Goal: Task Accomplishment & Management: Manage account settings

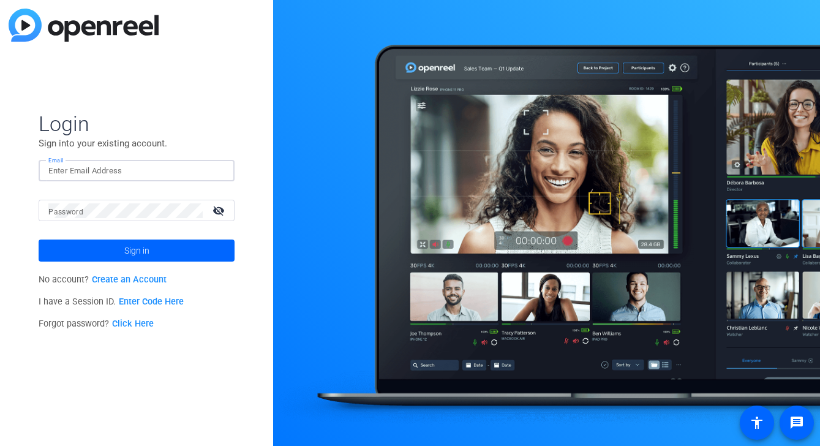
click at [89, 168] on input "Email" at bounding box center [136, 170] width 176 height 15
type input "n"
type input "[EMAIL_ADDRESS][DOMAIN_NAME]"
click at [39, 239] on button "Sign in" at bounding box center [137, 250] width 196 height 22
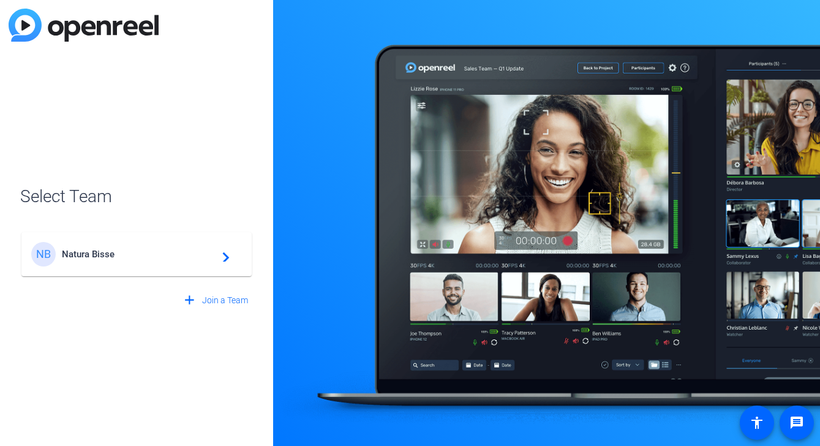
click at [149, 259] on div "NB Natura Bisse navigate_next" at bounding box center [136, 254] width 211 height 24
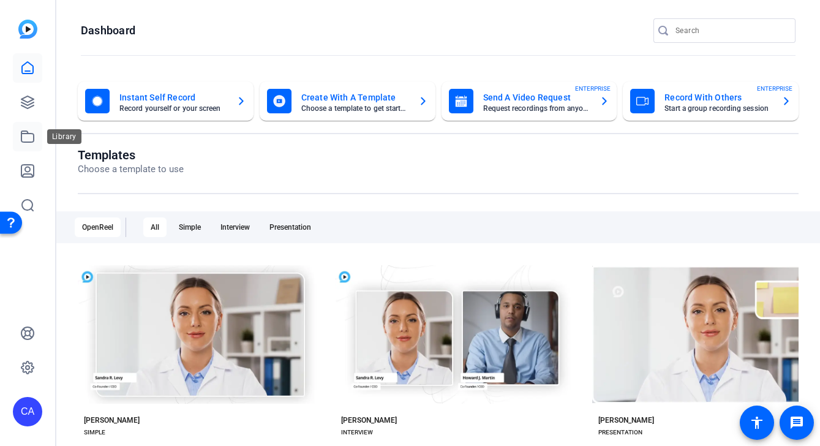
click at [33, 136] on icon at bounding box center [27, 136] width 12 height 11
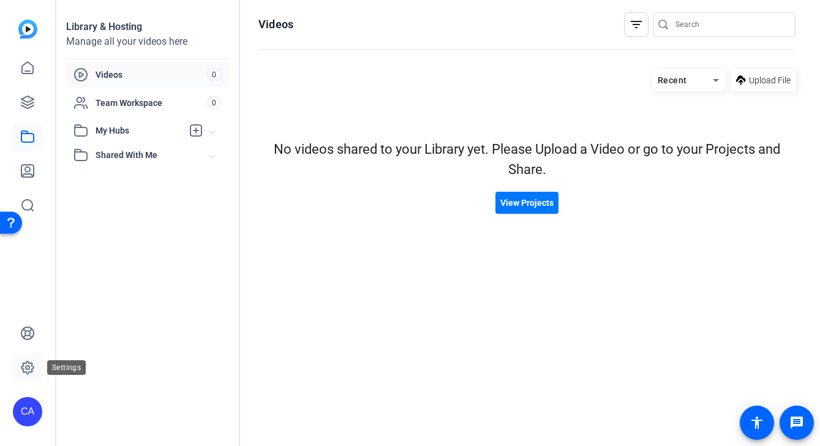
click at [26, 368] on icon at bounding box center [28, 367] width 4 height 4
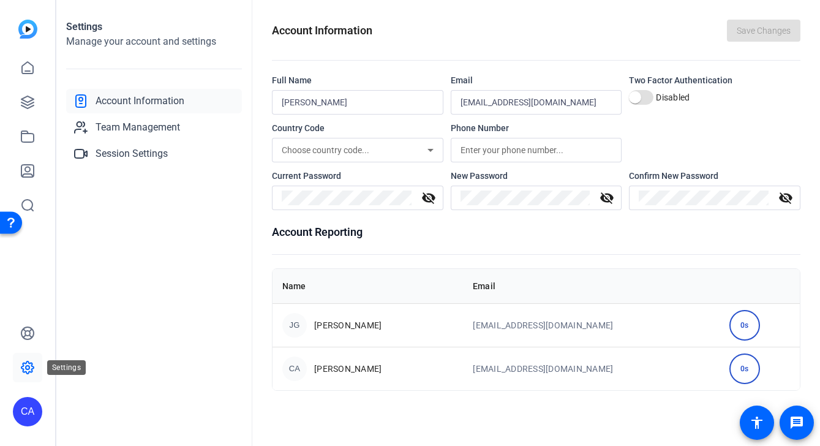
click at [28, 364] on icon at bounding box center [27, 367] width 15 height 15
click at [28, 367] on icon at bounding box center [27, 367] width 15 height 15
click at [293, 367] on div "CA" at bounding box center [294, 368] width 24 height 24
click at [512, 368] on td "[EMAIL_ADDRESS][DOMAIN_NAME]" at bounding box center [591, 367] width 256 height 43
click at [29, 170] on icon at bounding box center [27, 170] width 15 height 15
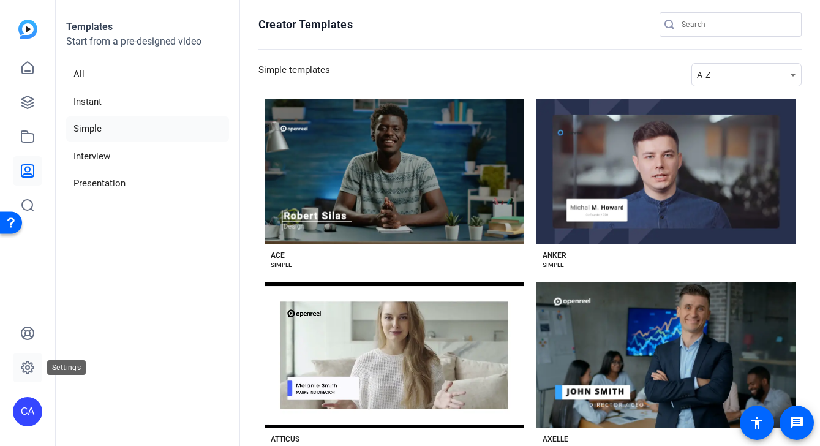
click at [29, 369] on icon at bounding box center [28, 367] width 4 height 4
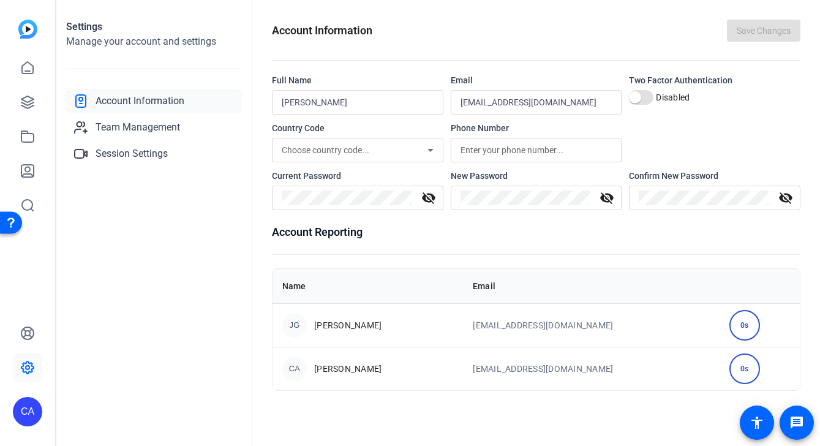
click at [27, 406] on div "CA" at bounding box center [27, 411] width 29 height 29
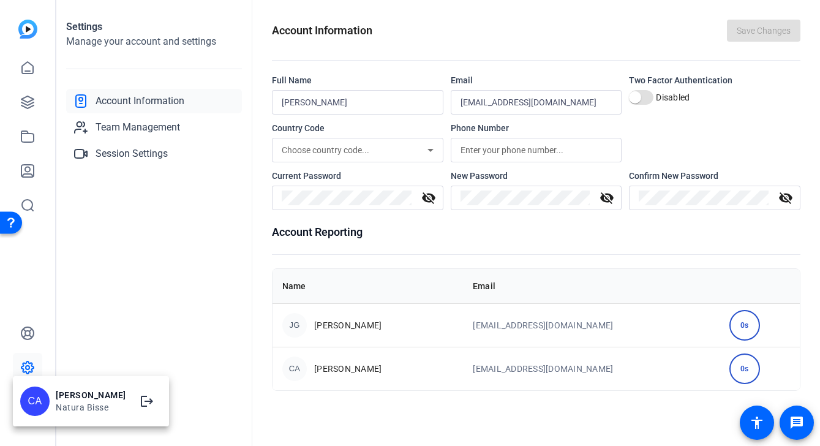
click at [62, 405] on div "Natura Bisse" at bounding box center [91, 407] width 70 height 12
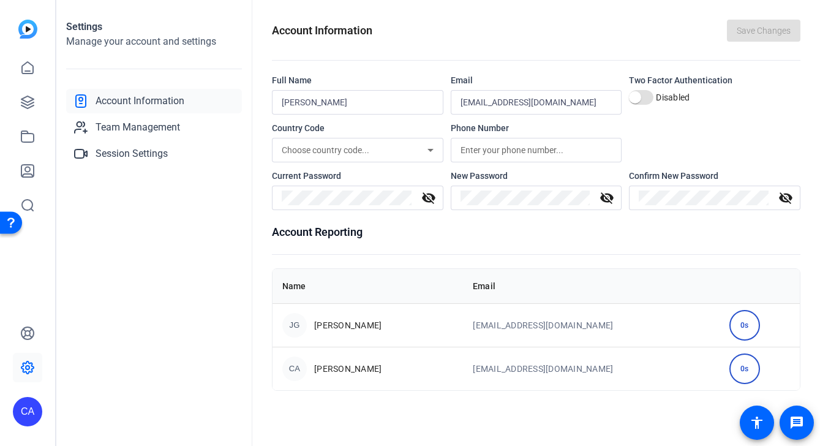
click at [33, 409] on div "CA" at bounding box center [27, 411] width 29 height 29
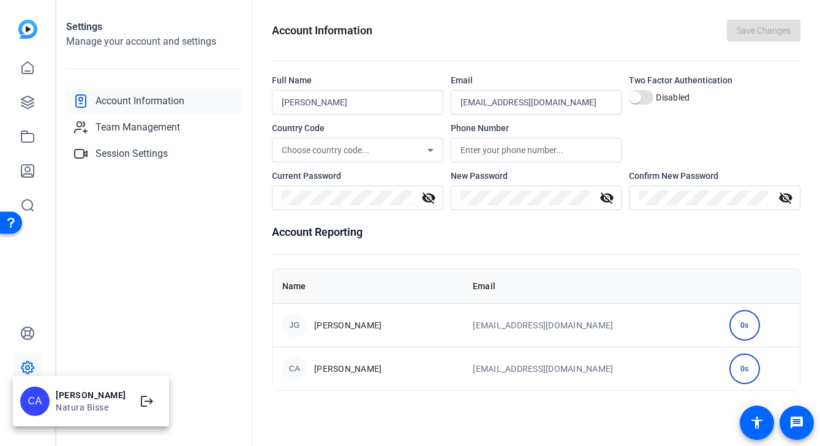
click at [70, 398] on div "[PERSON_NAME]" at bounding box center [91, 395] width 70 height 12
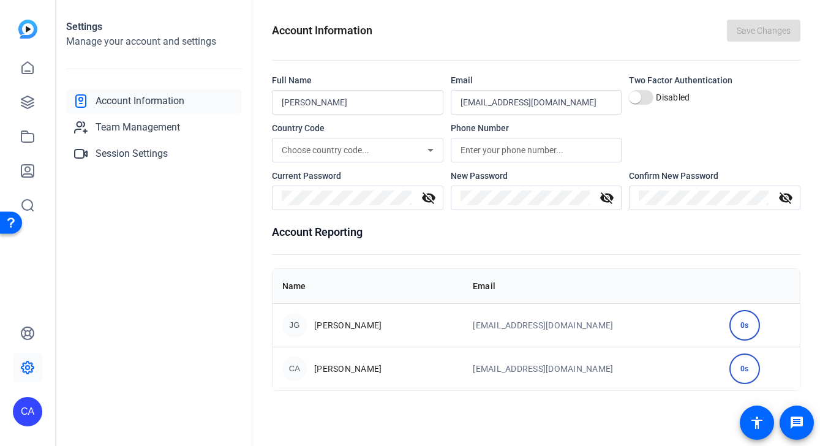
click at [21, 415] on div "CA" at bounding box center [27, 411] width 29 height 29
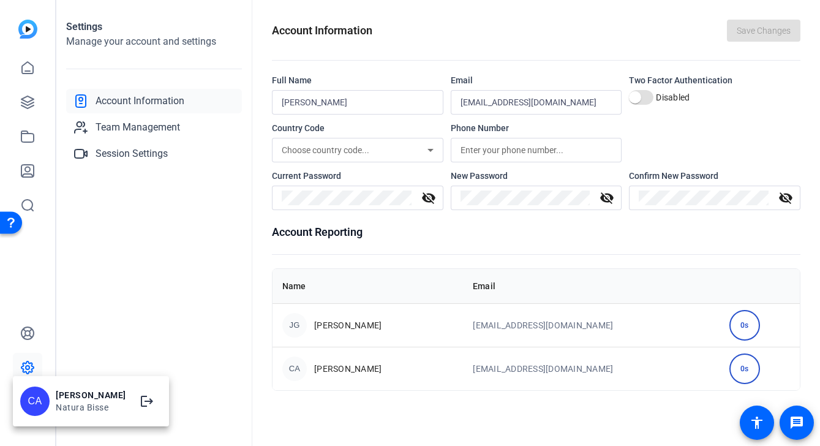
click at [238, 395] on div at bounding box center [410, 223] width 820 height 446
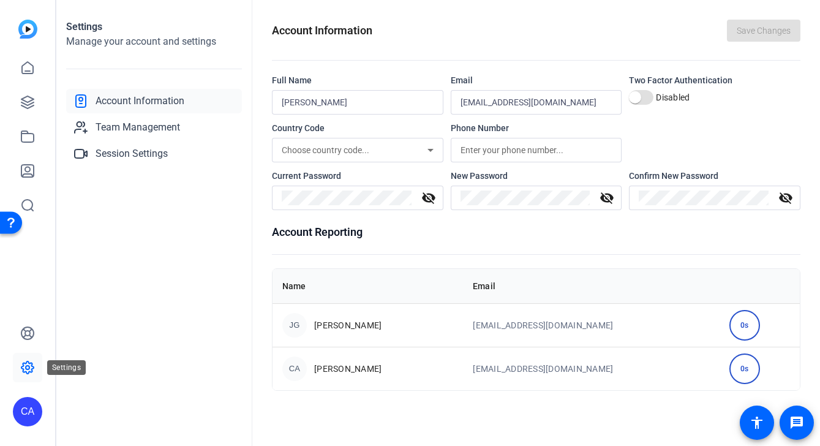
click at [26, 365] on icon at bounding box center [28, 367] width 4 height 4
click at [126, 103] on span "Account Information" at bounding box center [139, 101] width 89 height 15
click at [30, 408] on div "CA" at bounding box center [27, 411] width 29 height 29
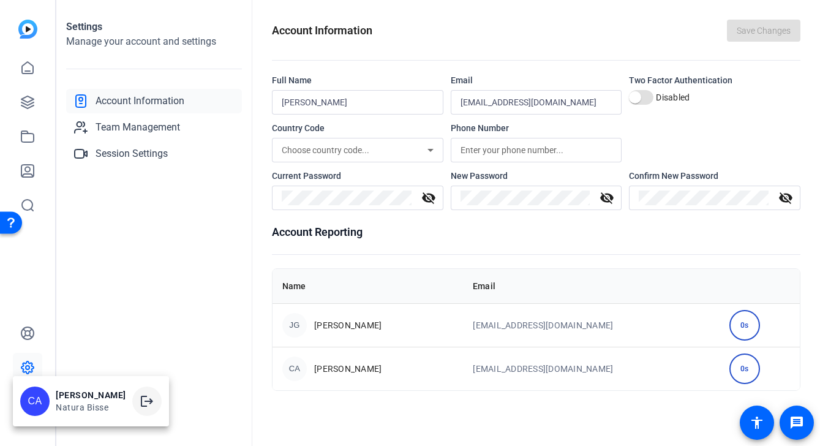
click at [140, 403] on mat-icon "logout" at bounding box center [147, 401] width 15 height 15
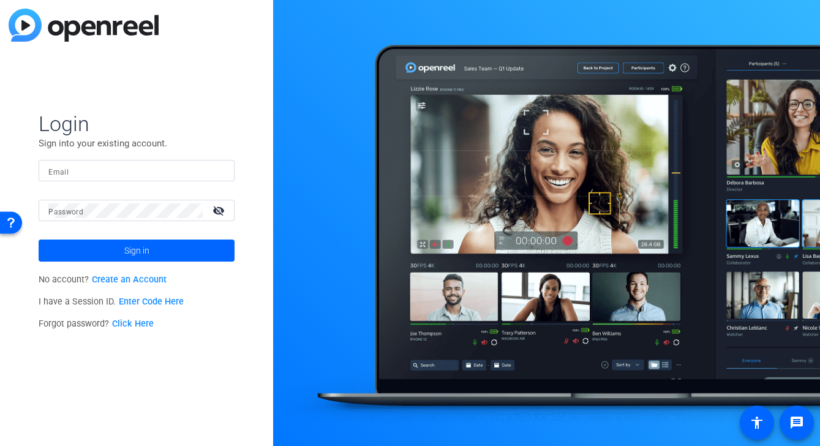
type input "[EMAIL_ADDRESS][DOMAIN_NAME]"
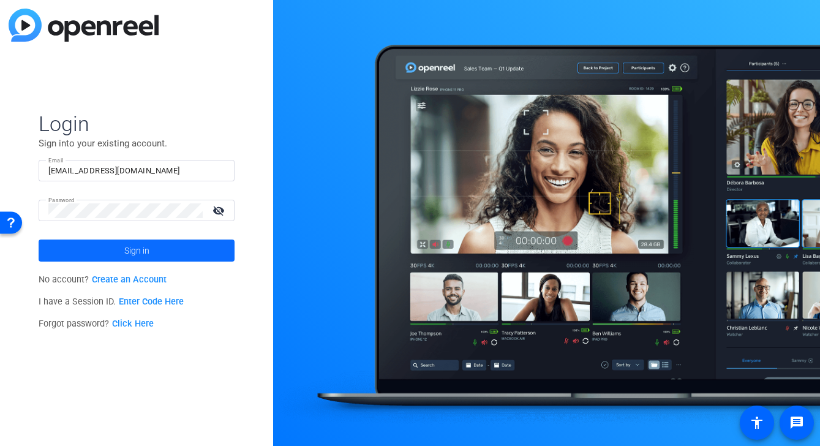
click at [140, 251] on span "Sign in" at bounding box center [136, 250] width 25 height 31
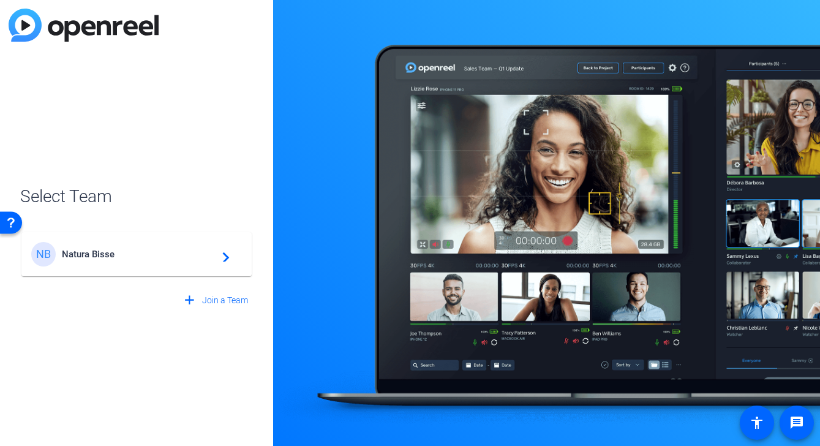
click at [118, 255] on span "Natura Bisse" at bounding box center [138, 254] width 153 height 11
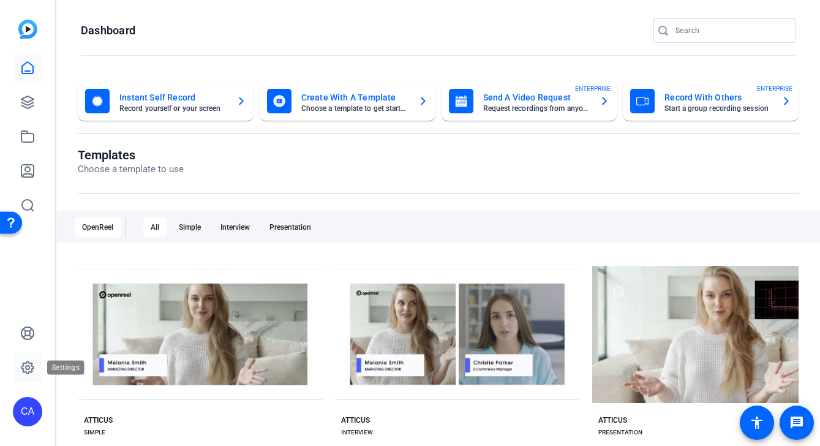
click at [29, 367] on icon at bounding box center [28, 367] width 4 height 4
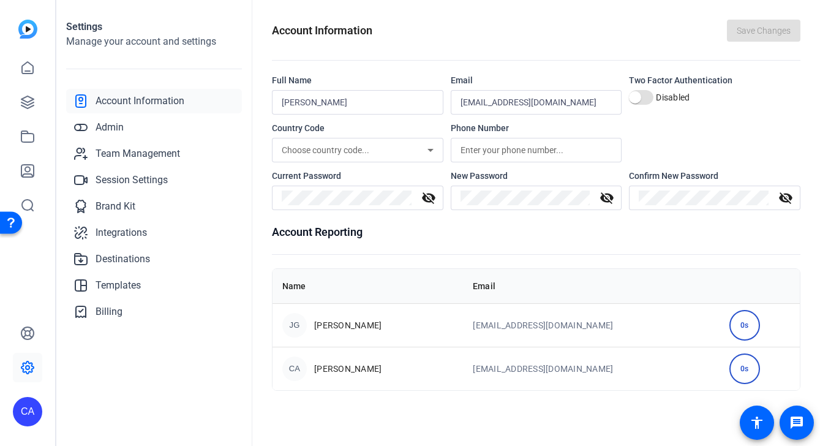
click at [320, 365] on span "[PERSON_NAME]" at bounding box center [347, 368] width 67 height 12
click at [120, 125] on span "Admin" at bounding box center [109, 127] width 28 height 15
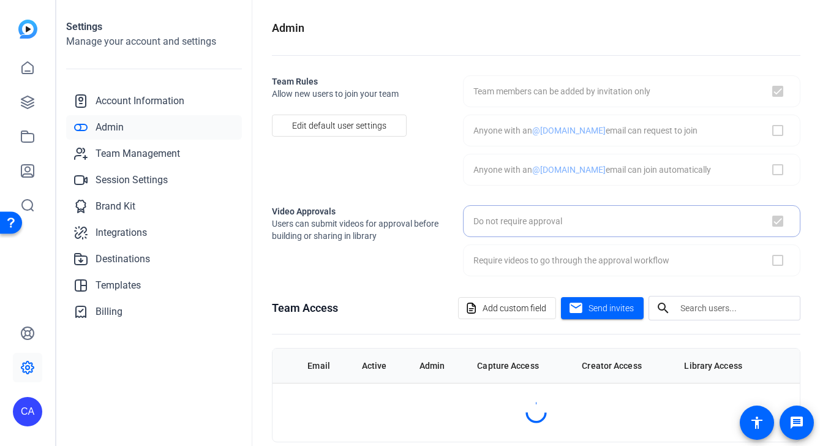
checkbox input "true"
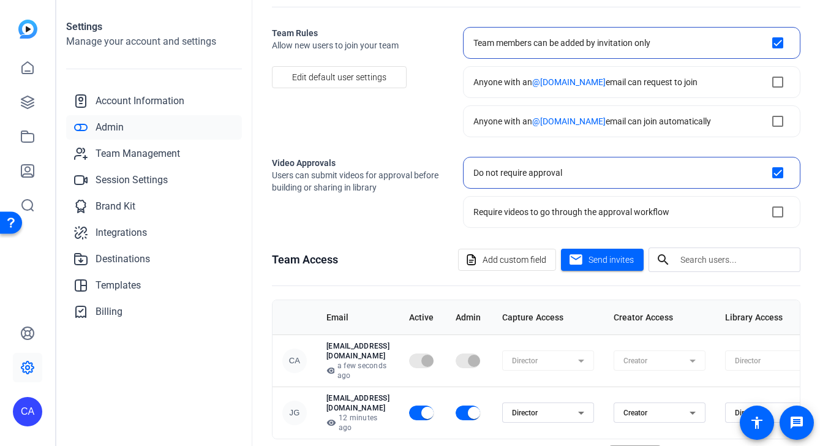
scroll to position [65, 0]
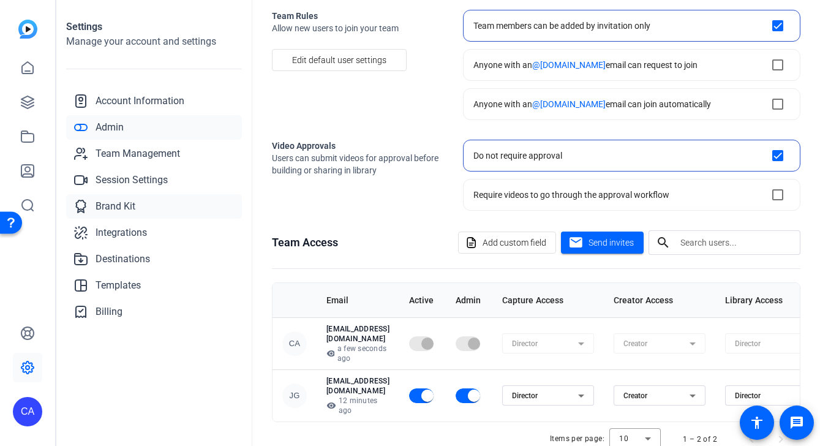
click at [125, 209] on span "Brand Kit" at bounding box center [115, 206] width 40 height 15
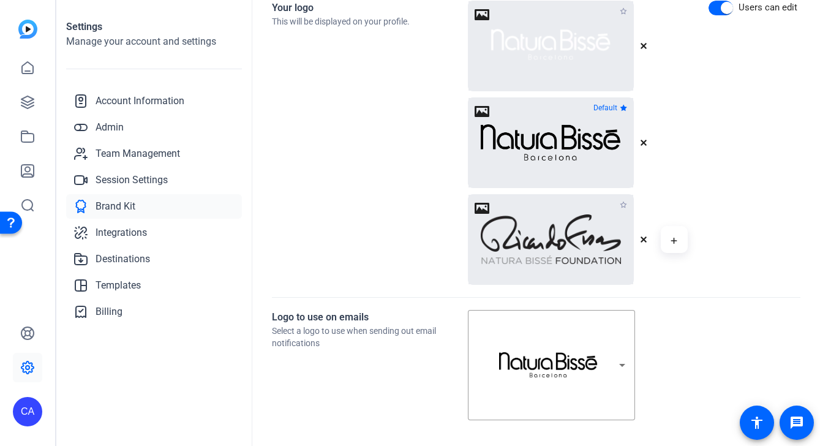
scroll to position [382, 0]
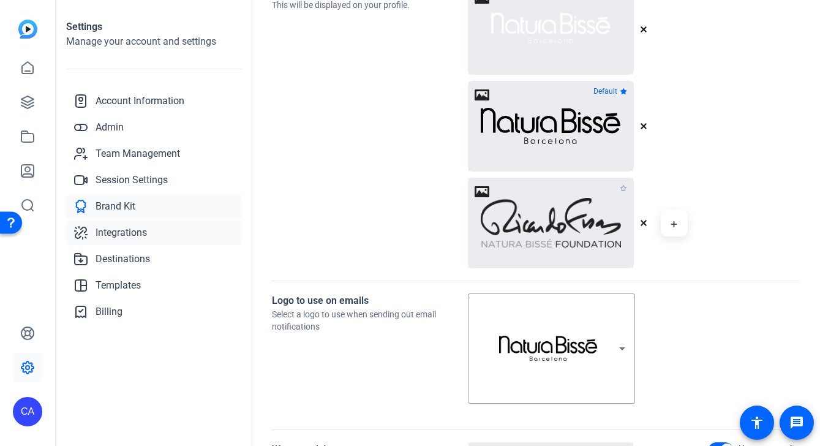
click at [145, 236] on span "Integrations" at bounding box center [120, 232] width 51 height 15
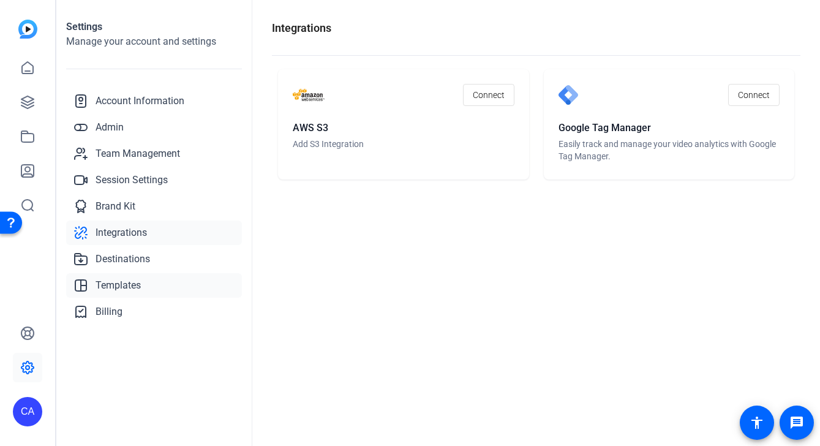
click at [127, 283] on span "Templates" at bounding box center [117, 285] width 45 height 15
